Goal: Task Accomplishment & Management: Complete application form

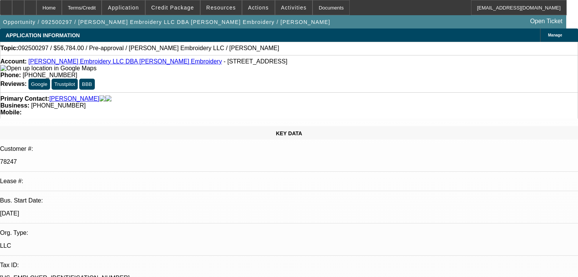
select select "0"
select select "2"
select select "0.1"
select select "4"
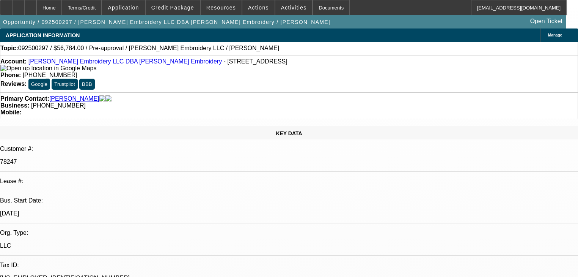
select select "0"
select select "2"
select select "0.1"
select select "4"
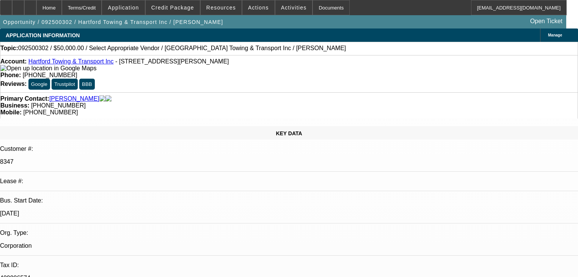
select select "0"
select select "2"
select select "0.1"
select select "4"
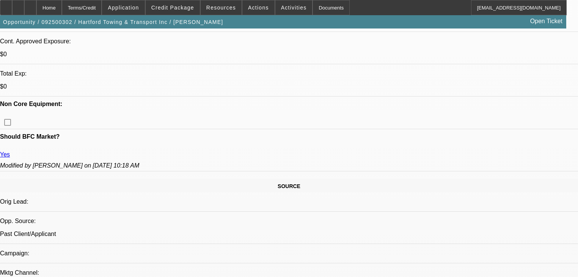
scroll to position [334, 0]
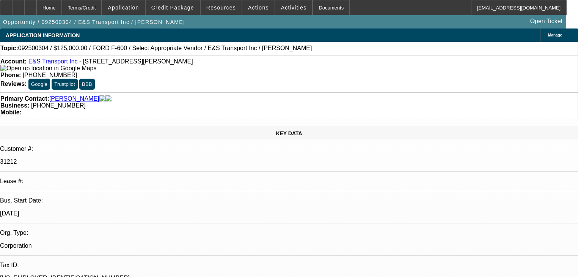
select select "0"
select select "2"
select select "0"
select select "6"
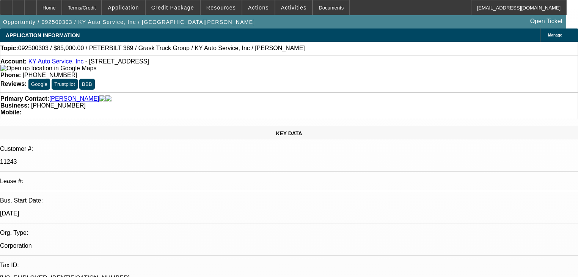
select select "0"
select select "2"
select select "0"
select select "6"
